Goal: Information Seeking & Learning: Learn about a topic

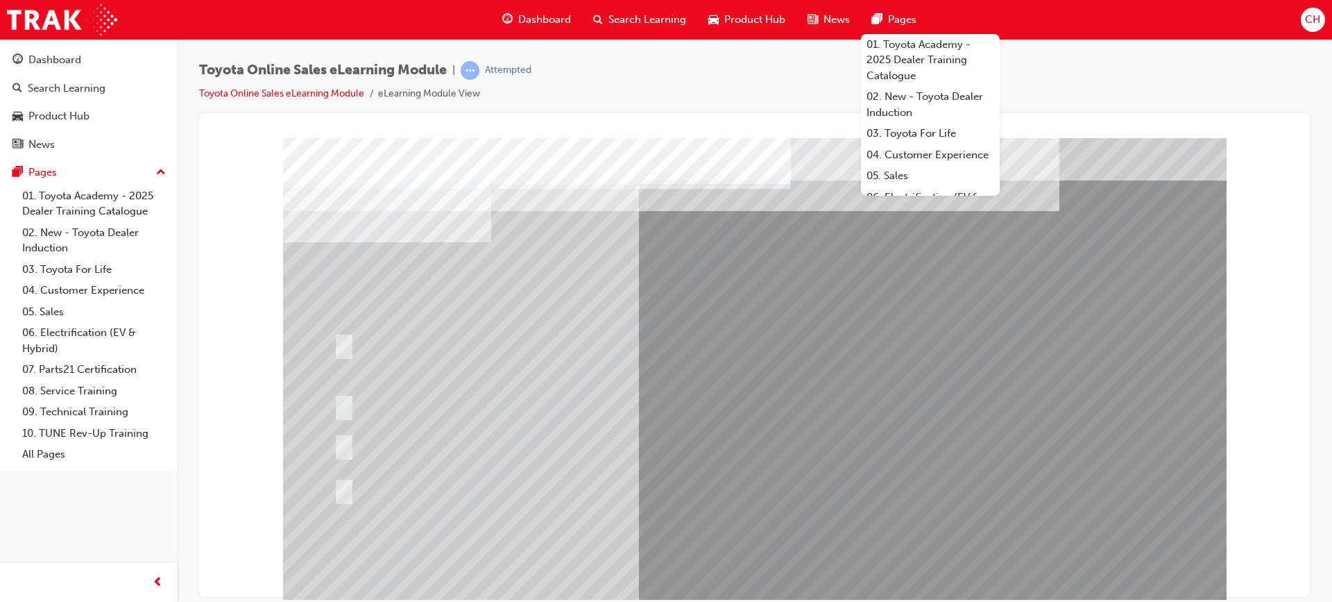
scroll to position [59, 0]
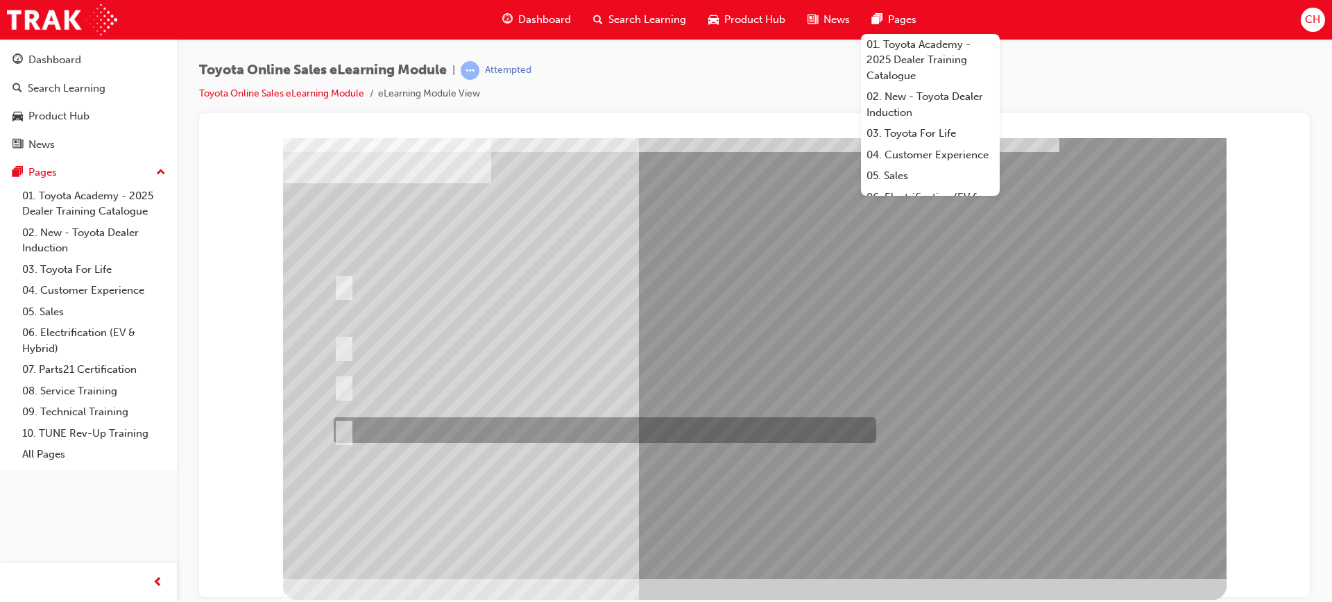
click at [665, 425] on div at bounding box center [601, 430] width 543 height 26
radio input "true"
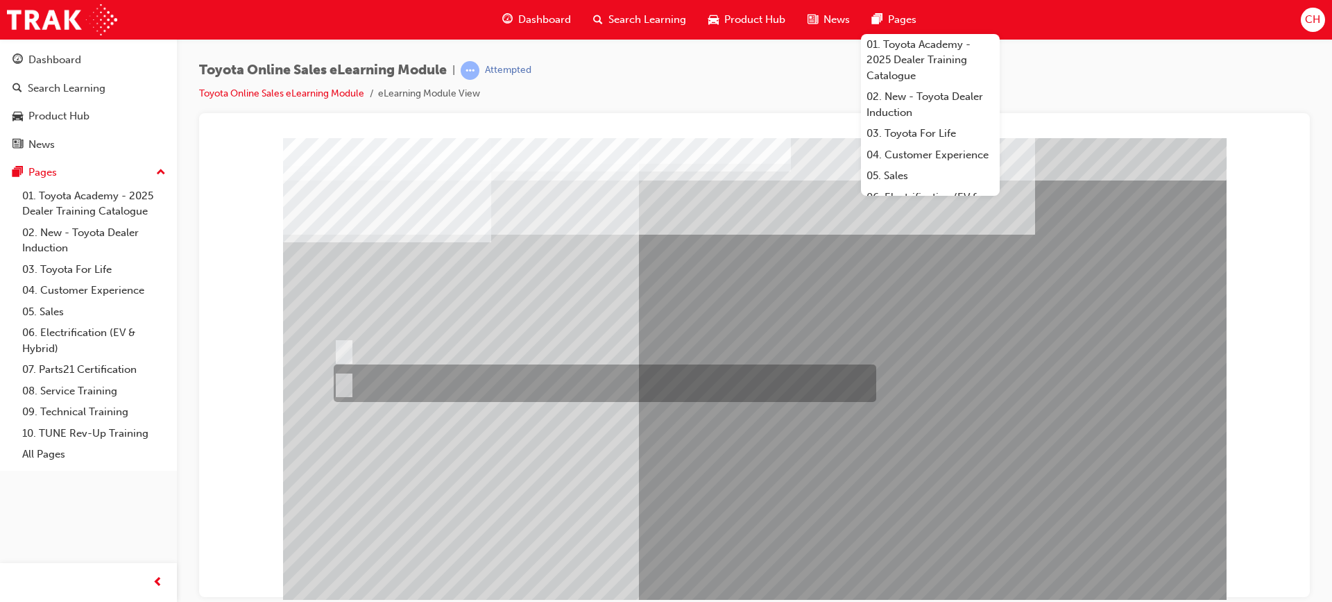
click at [343, 384] on input "No" at bounding box center [341, 382] width 15 height 15
radio input "true"
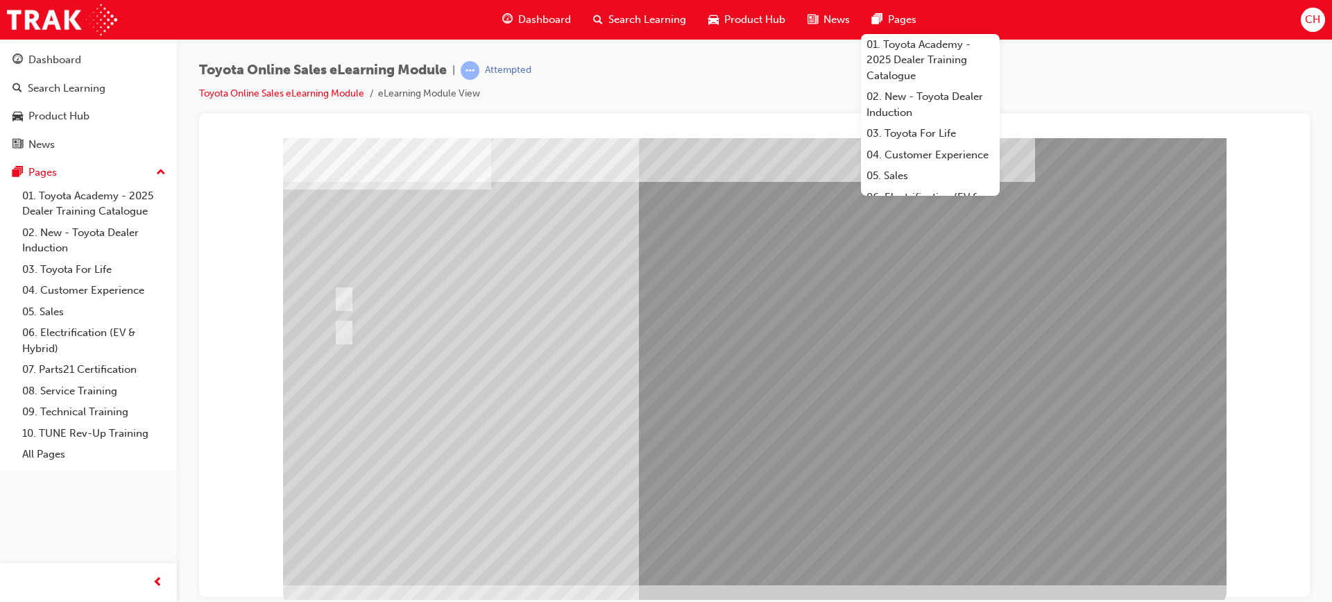
scroll to position [59, 0]
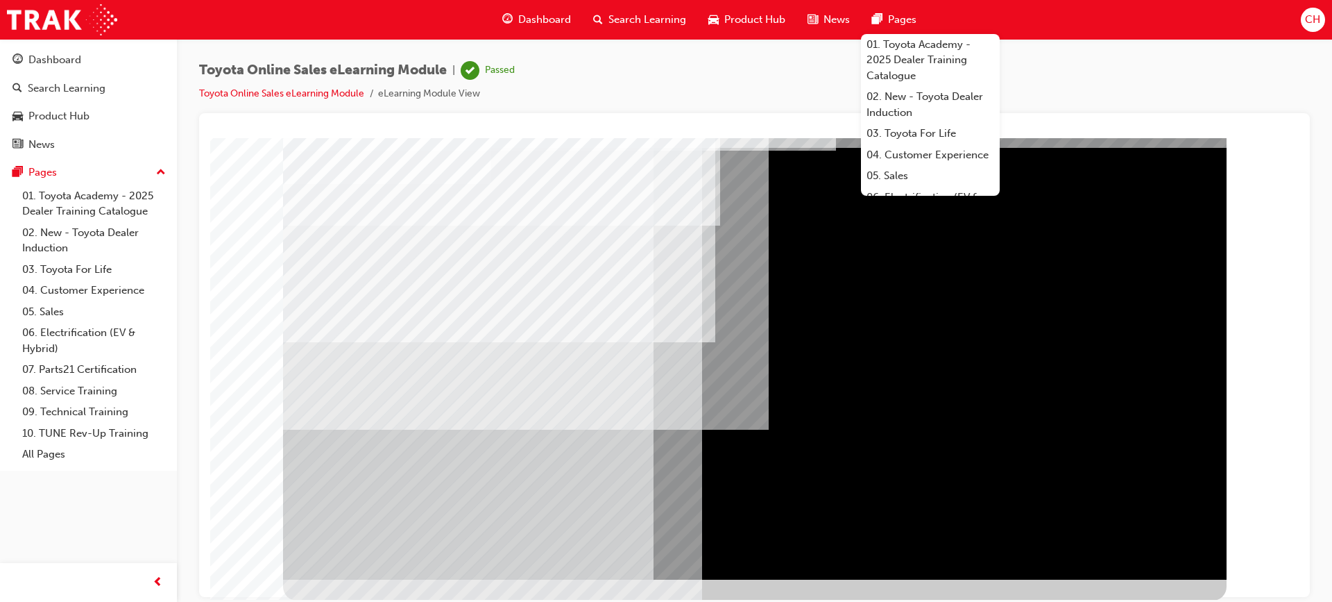
scroll to position [59, 0]
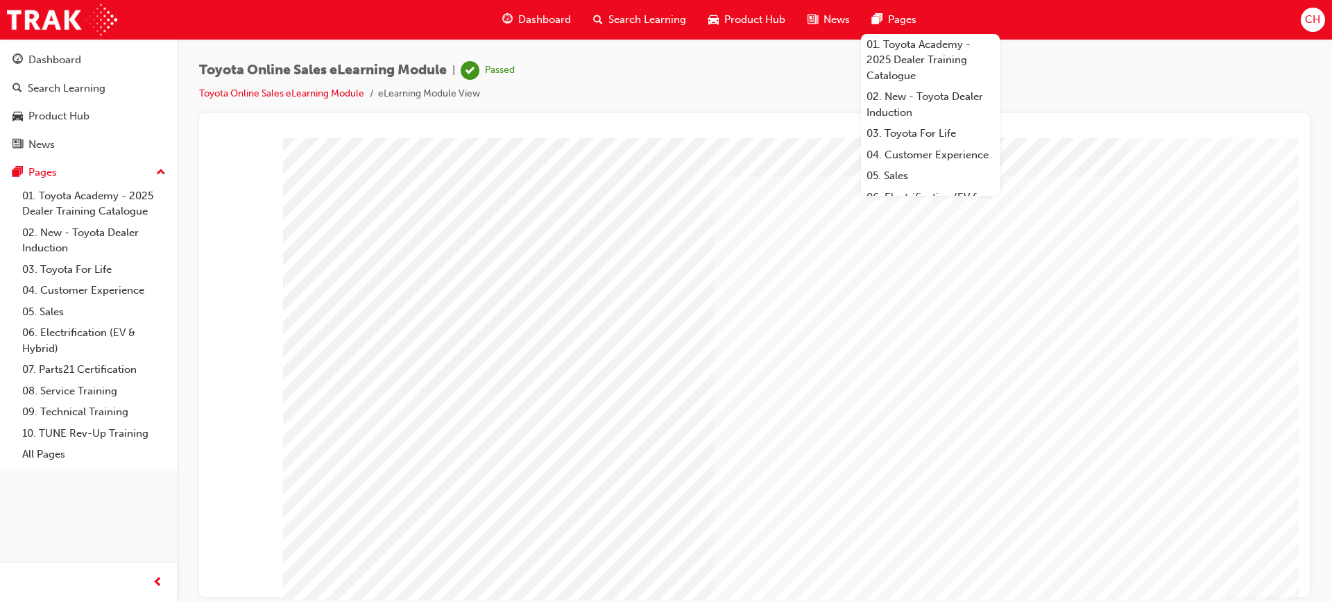
click at [547, 17] on span "Dashboard" at bounding box center [544, 20] width 53 height 16
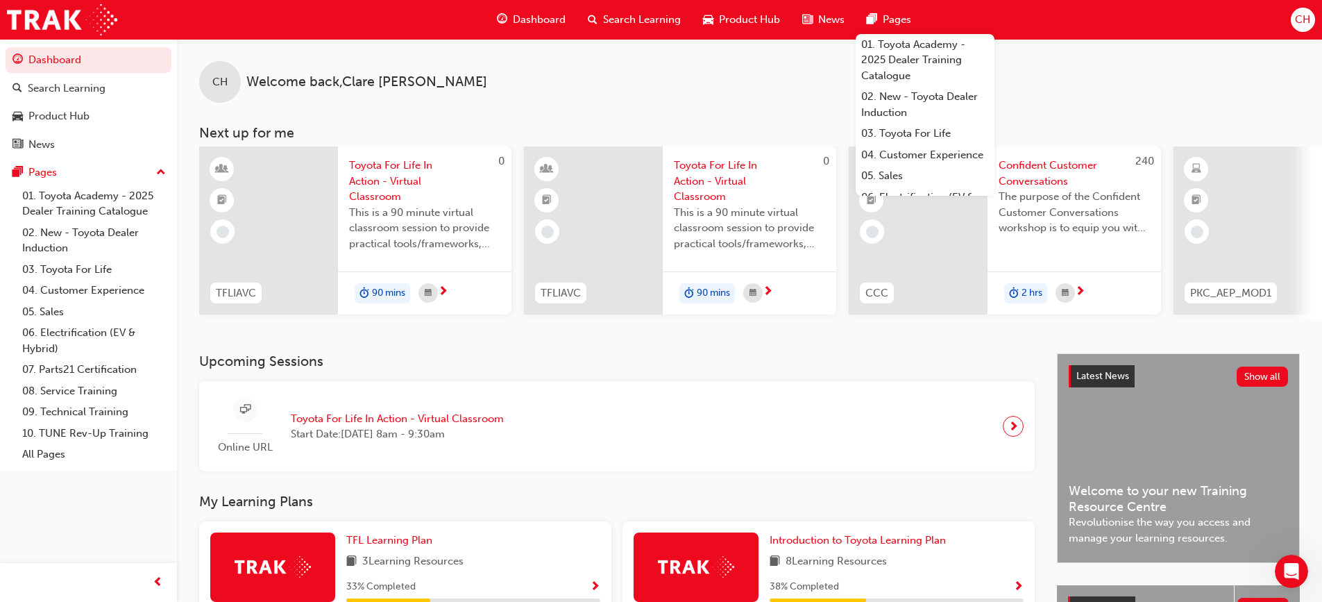
click at [1105, 255] on div "Confident Customer Conversations The purpose of the Confident Customer Conversa…" at bounding box center [1074, 200] width 173 height 109
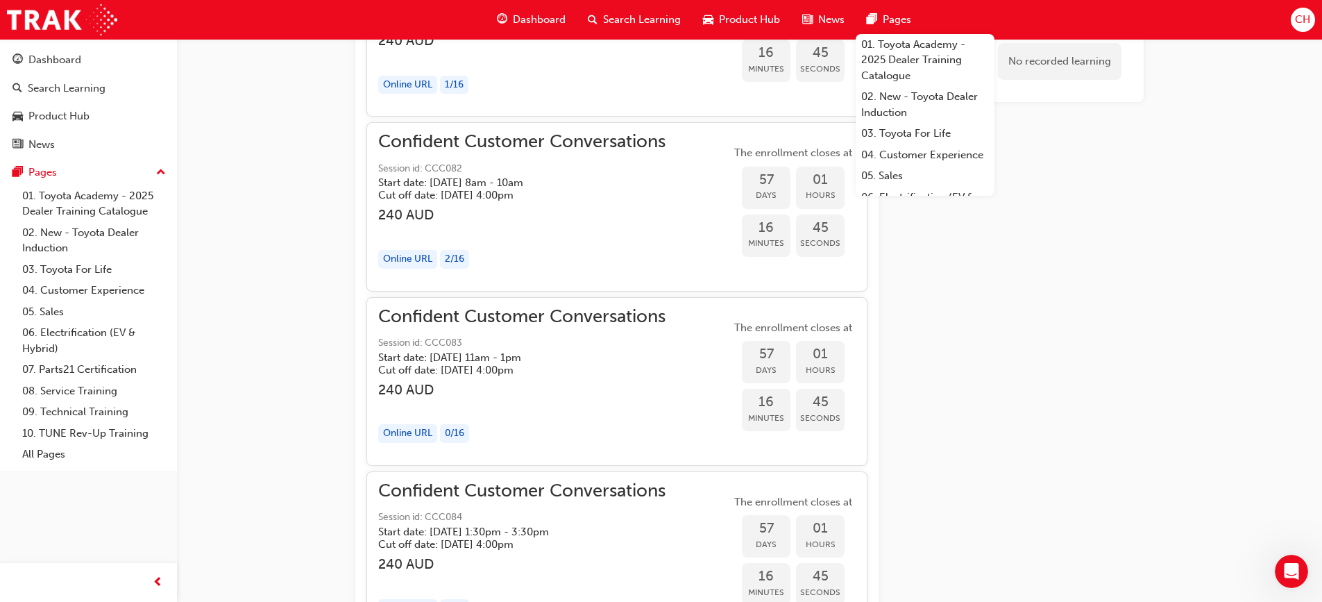
scroll to position [2203, 0]
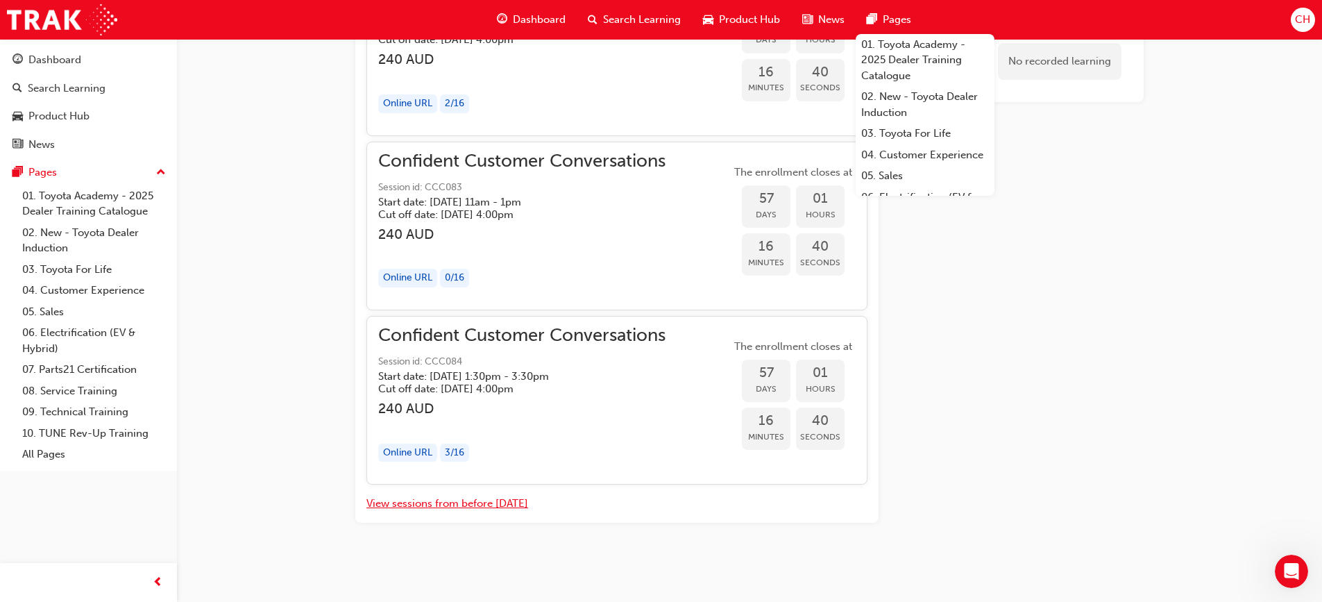
click at [493, 506] on button "View sessions from before [DATE]" at bounding box center [447, 503] width 162 height 16
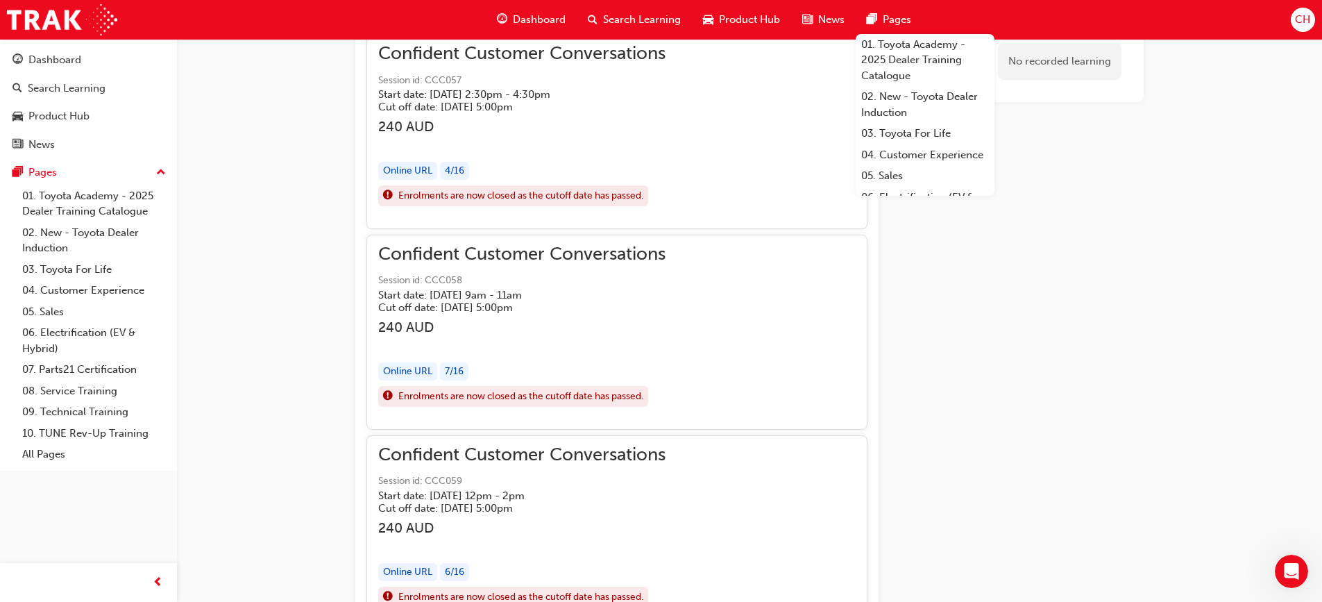
scroll to position [12911, 0]
